Goal: Communication & Community: Ask a question

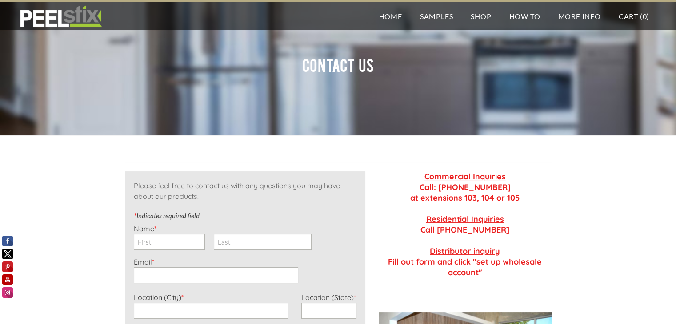
click at [156, 224] on span "*" at bounding box center [155, 228] width 2 height 9
click at [171, 247] on input "First" at bounding box center [169, 242] width 71 height 16
type input "[PERSON_NAME]"
type input "[EMAIL_ADDRESS][DOMAIN_NAME]"
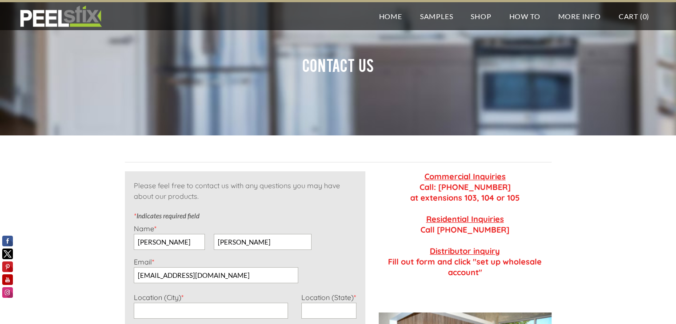
type input "[GEOGRAPHIC_DATA]"
type input "SC"
type input "8438729314"
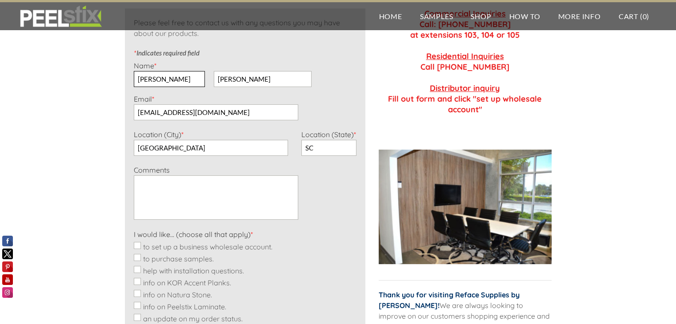
scroll to position [163, 0]
click at [188, 212] on textarea "Comments *" at bounding box center [216, 198] width 164 height 44
paste textarea "Loremi DOL si ame consecte adipiscin elitsed (doei’te inci ut lab etdo) Magn al…"
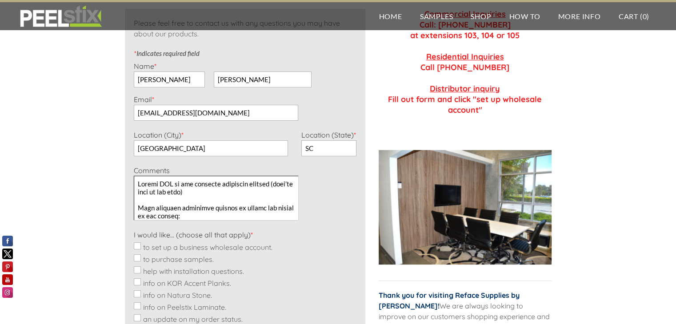
scroll to position [319, 0]
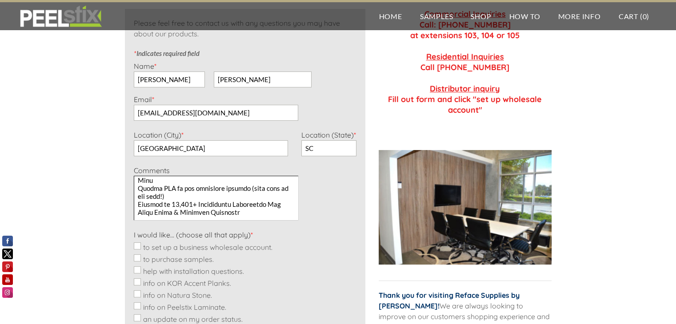
type textarea "Loremi DOL si ame consecte adipiscin elitsed (doei’te inci ut lab etdo) Magn al…"
click at [154, 281] on label "info on KOR Accent Planks." at bounding box center [187, 283] width 88 height 9
click at [141, 281] on input "info on KOR Accent Planks." at bounding box center [137, 281] width 7 height 7
checkbox input "true"
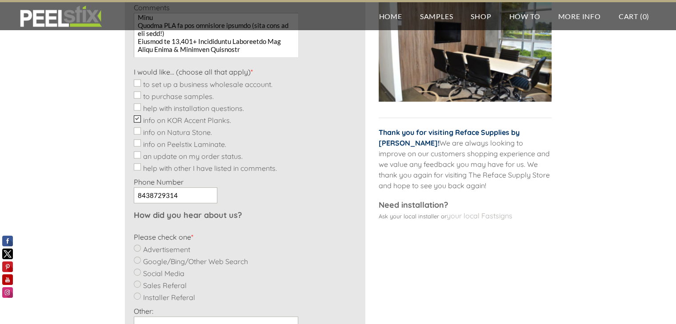
scroll to position [489, 0]
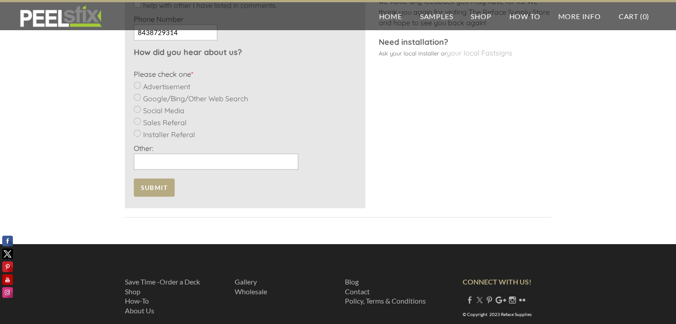
click at [159, 98] on label "Google/Bing/Other Web Search" at bounding box center [195, 98] width 105 height 9
click at [141, 98] on input "Google/Bing/Other Web Search" at bounding box center [137, 97] width 7 height 7
radio input "true"
click at [180, 163] on input "Other: *" at bounding box center [216, 162] width 164 height 16
click at [160, 185] on span "Submit" at bounding box center [154, 188] width 41 height 18
